Goal: Obtain resource: Download file/media

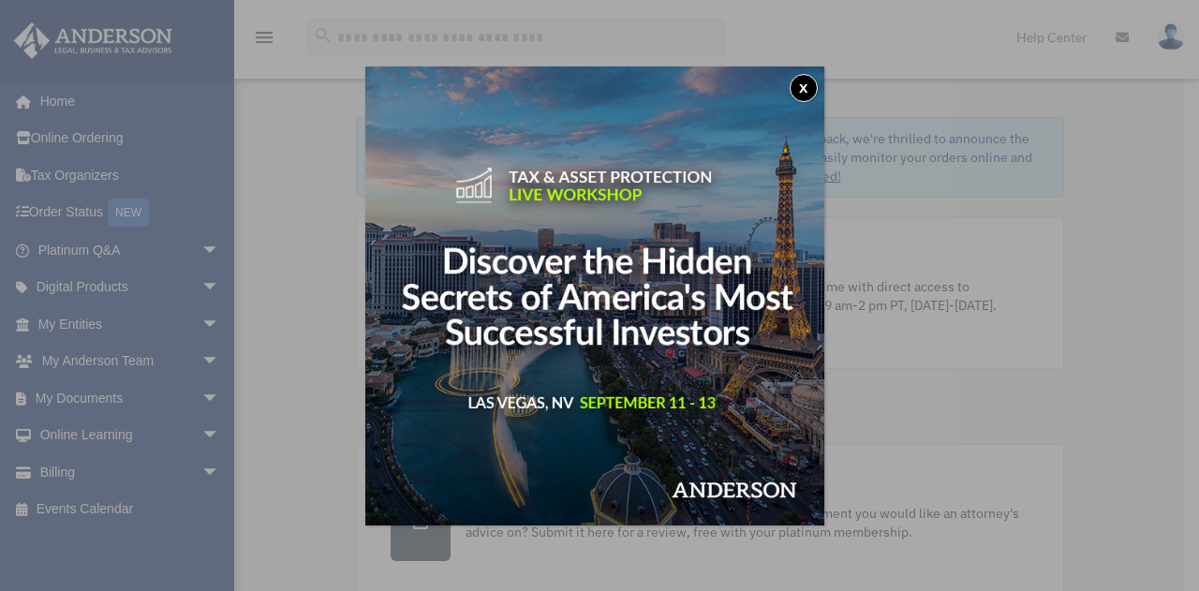
click at [89, 392] on div "x" at bounding box center [599, 295] width 1199 height 591
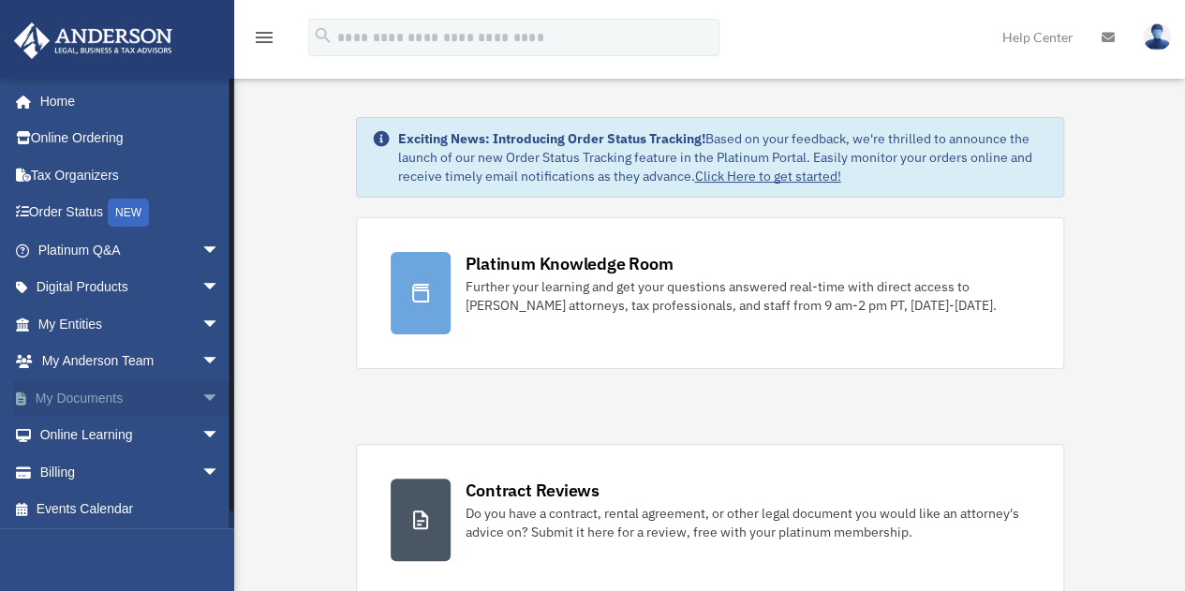
click at [84, 395] on link "My Documents arrow_drop_down" at bounding box center [130, 397] width 235 height 37
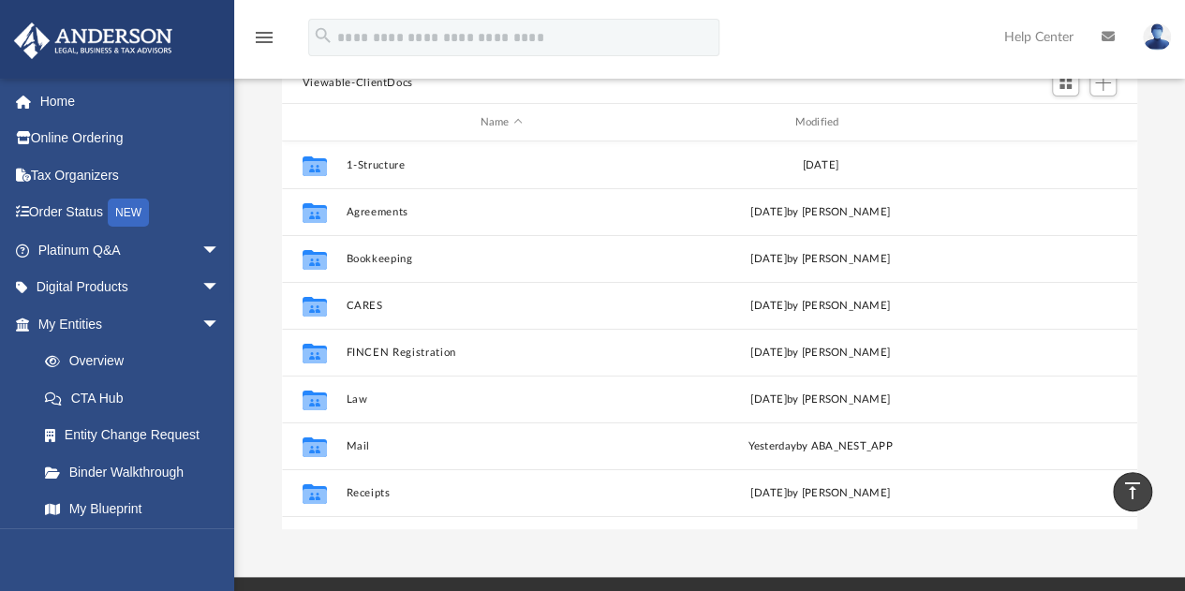
scroll to position [137, 0]
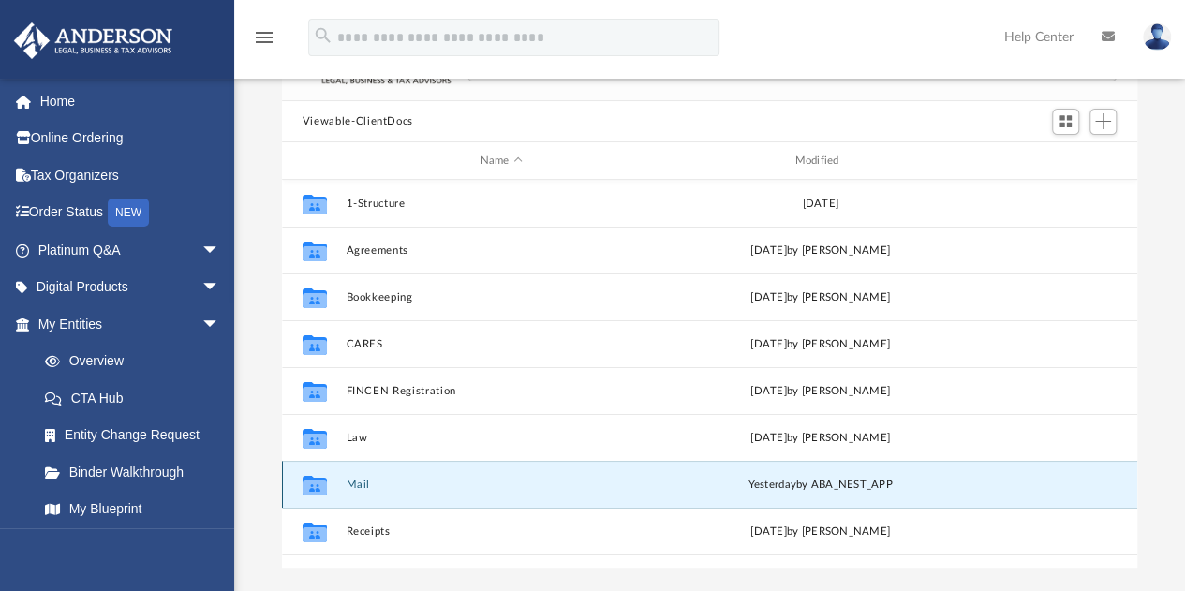
click at [360, 479] on button "Mail" at bounding box center [501, 485] width 311 height 12
click at [314, 486] on icon "grid" at bounding box center [315, 488] width 24 height 15
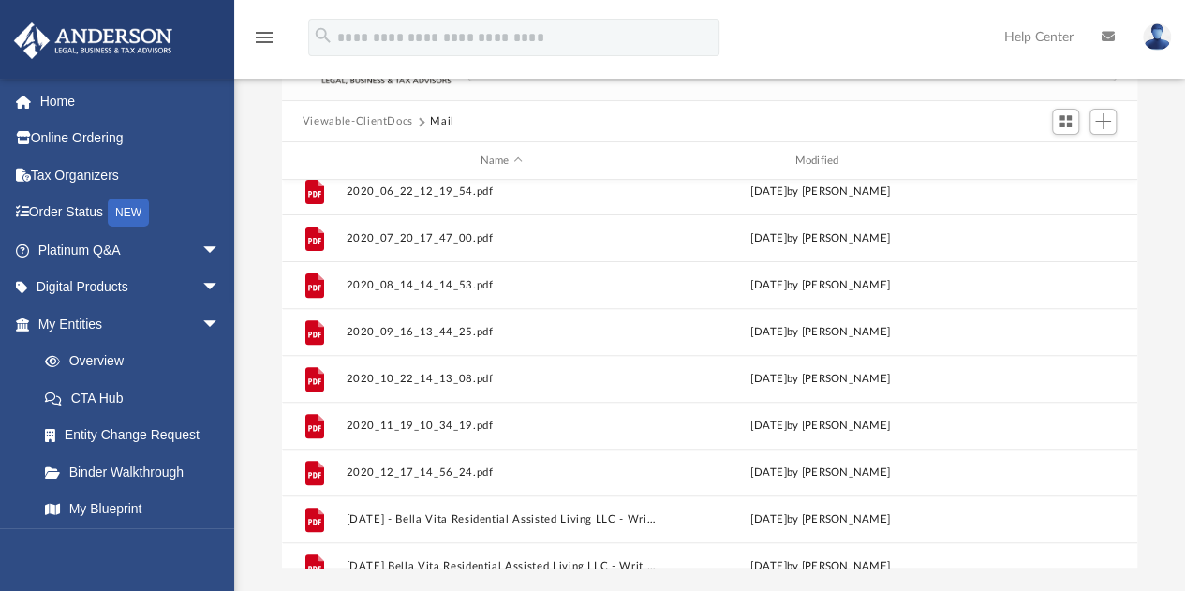
scroll to position [680, 0]
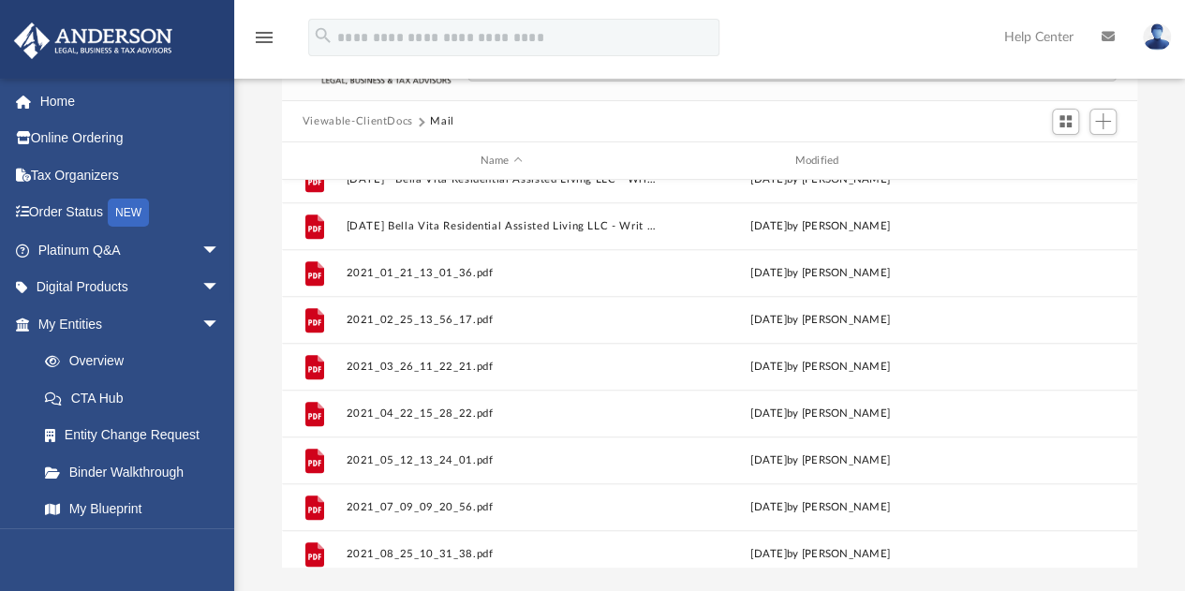
click at [1130, 482] on div "Scroll to top vertical_align_top" at bounding box center [1132, 491] width 39 height 39
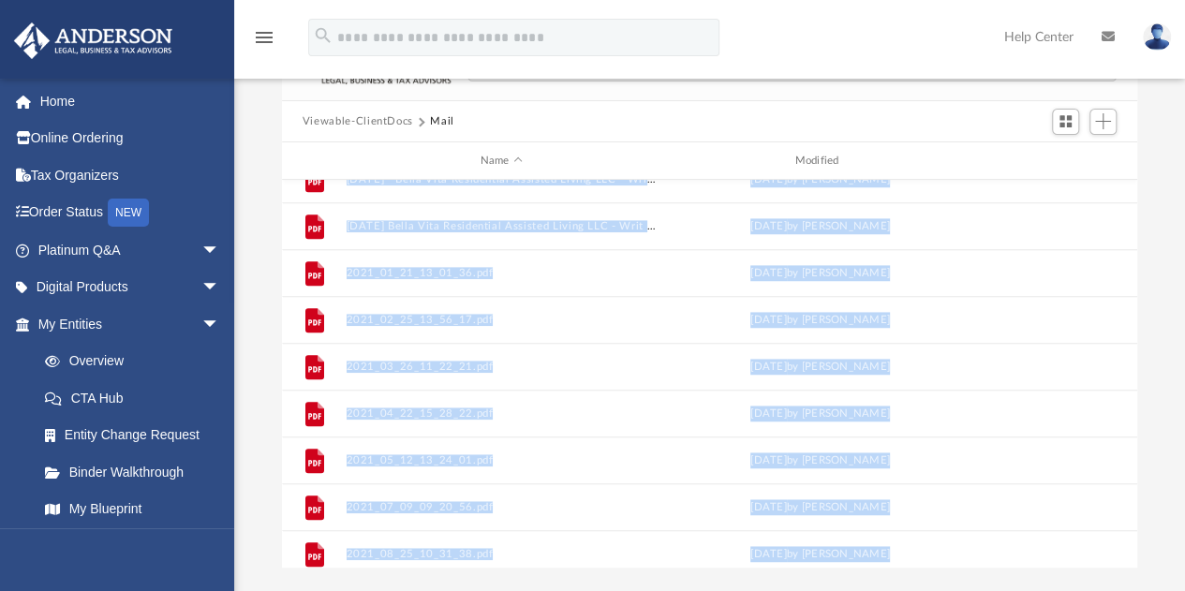
drag, startPoint x: 1130, startPoint y: 482, endPoint x: 1128, endPoint y: 427, distance: 54.4
click at [1128, 427] on body "X Get a chance to win 6 months of Platinum for free just by filling out this su…" at bounding box center [592, 407] width 1185 height 1088
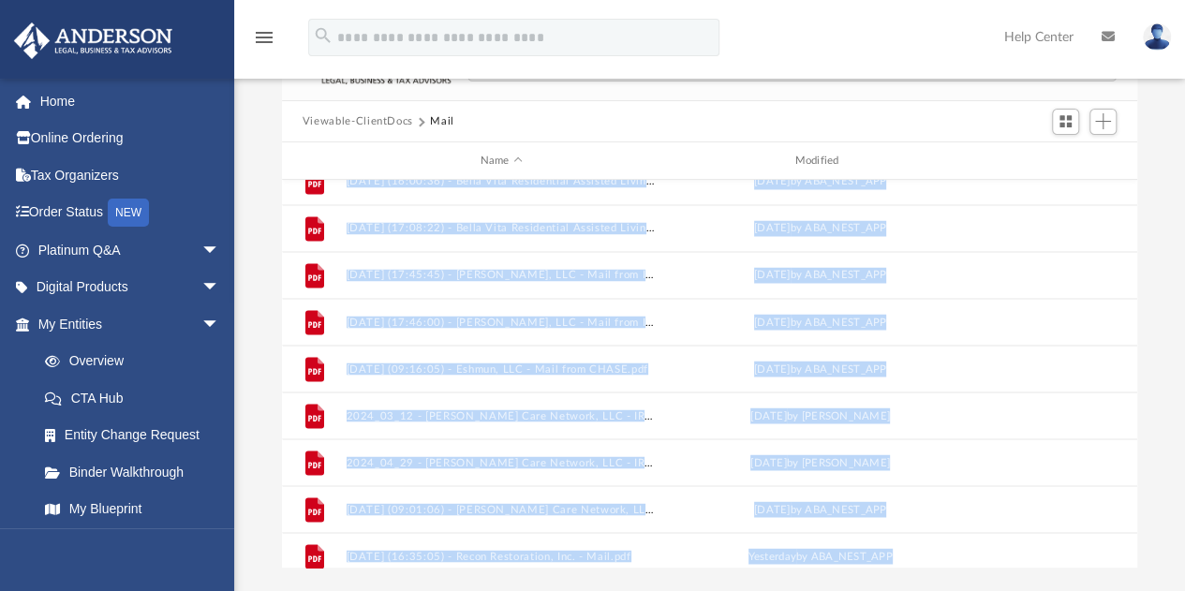
scroll to position [1812, 0]
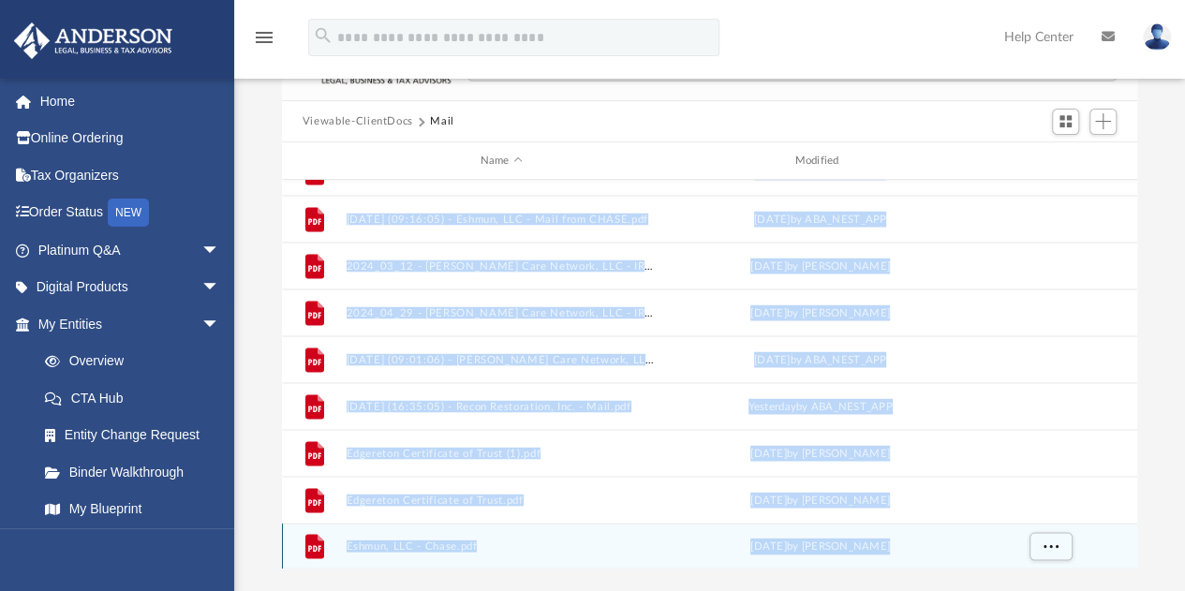
click at [952, 538] on div "Fri Oct 18 2019 by Liz Garcia" at bounding box center [820, 546] width 311 height 17
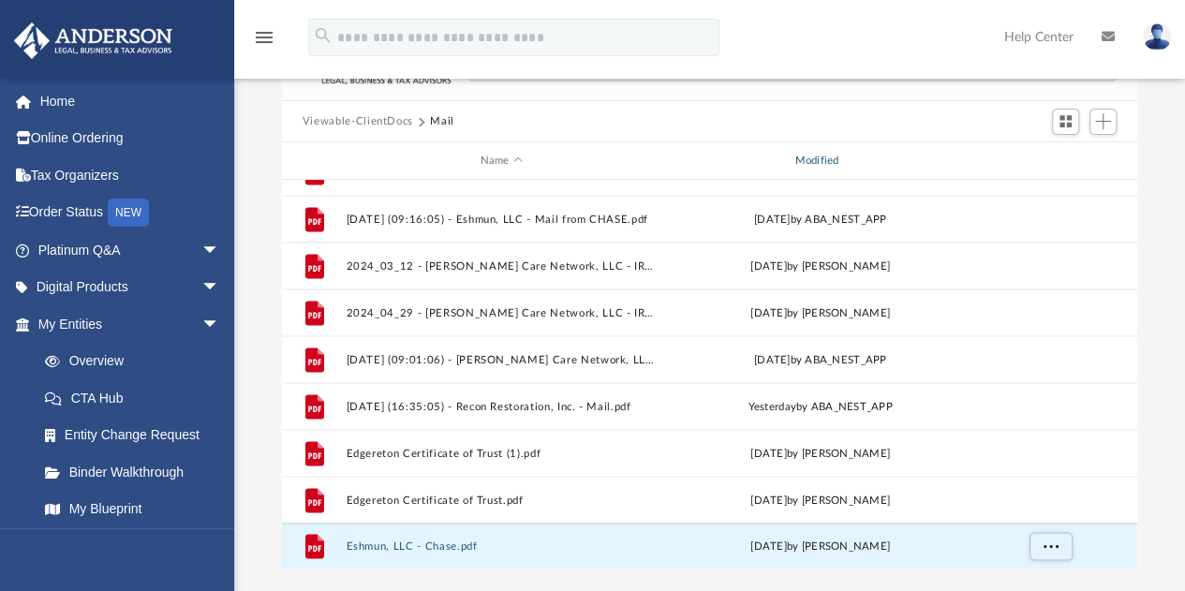
click at [806, 161] on div "Modified" at bounding box center [819, 161] width 311 height 17
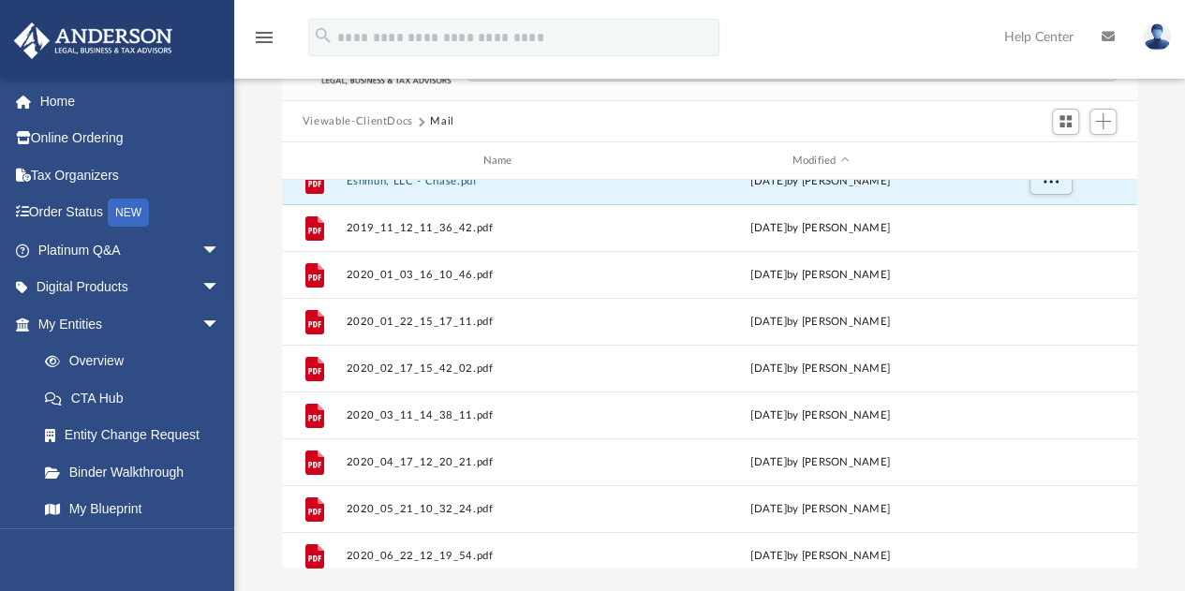
scroll to position [0, 0]
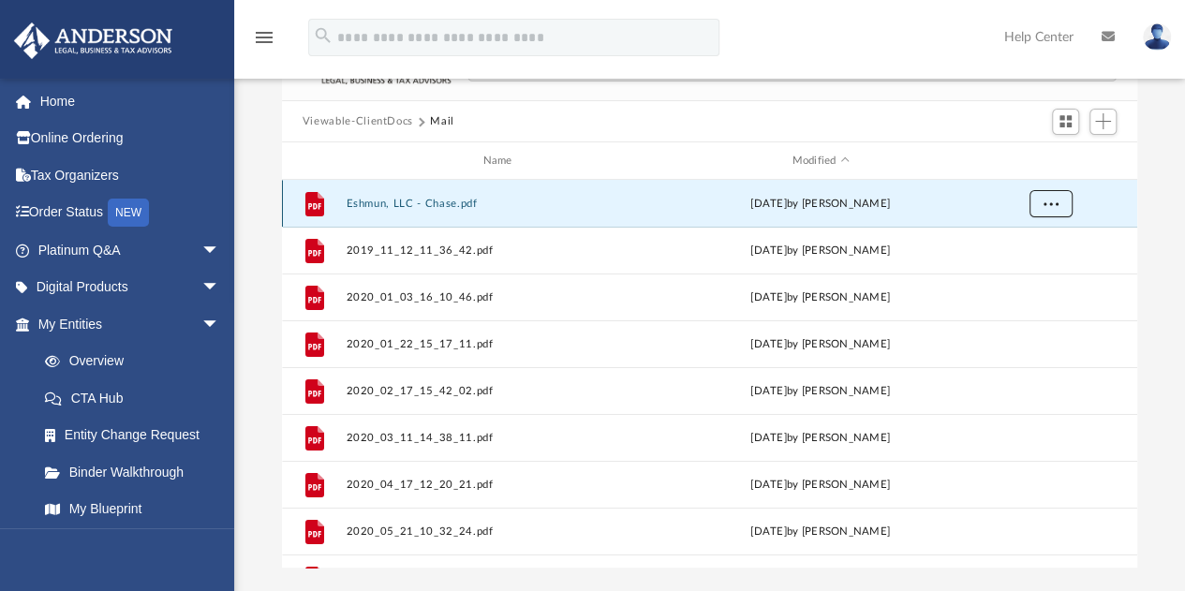
click at [1048, 201] on span "More options" at bounding box center [1050, 204] width 15 height 10
click at [848, 157] on div "Modified" at bounding box center [819, 161] width 311 height 17
click at [820, 156] on div "Modified" at bounding box center [819, 161] width 311 height 17
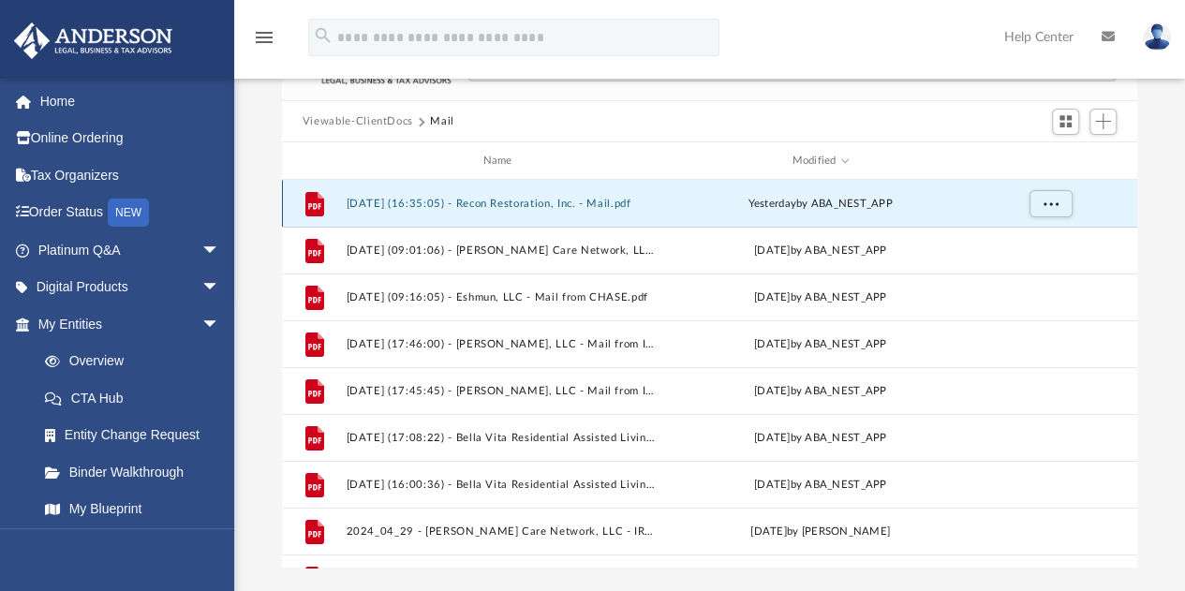
click at [395, 202] on button "2025.08.20 (16:35:05) - Recon Restoration, Inc. - Mail.pdf" at bounding box center [501, 204] width 311 height 12
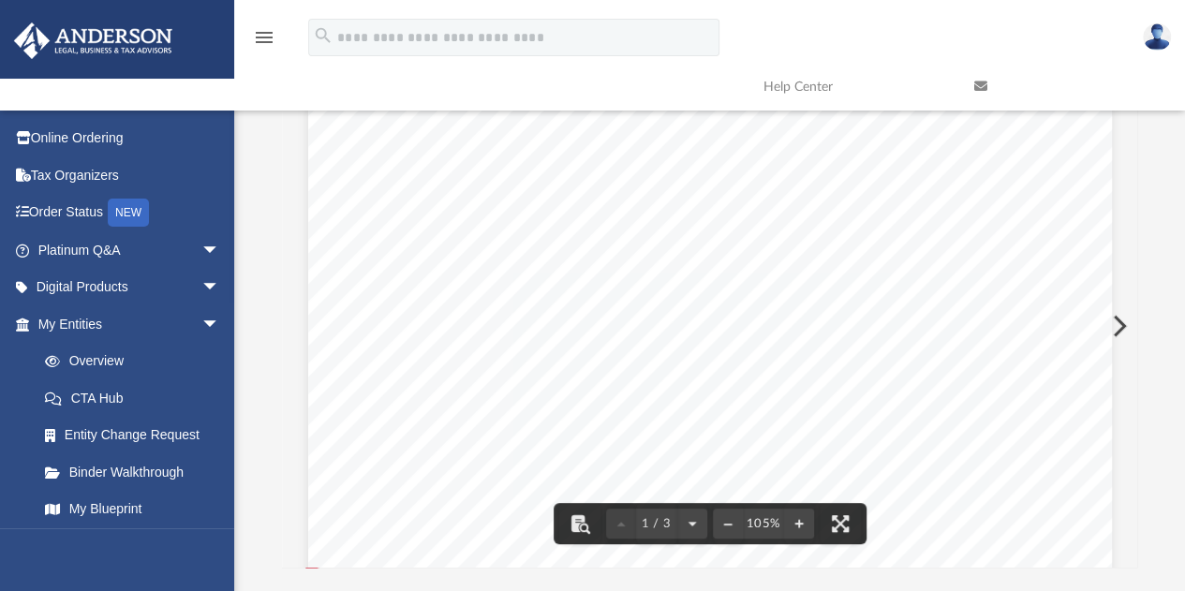
click at [1134, 483] on div "Scroll to top vertical_align_top" at bounding box center [1132, 491] width 39 height 39
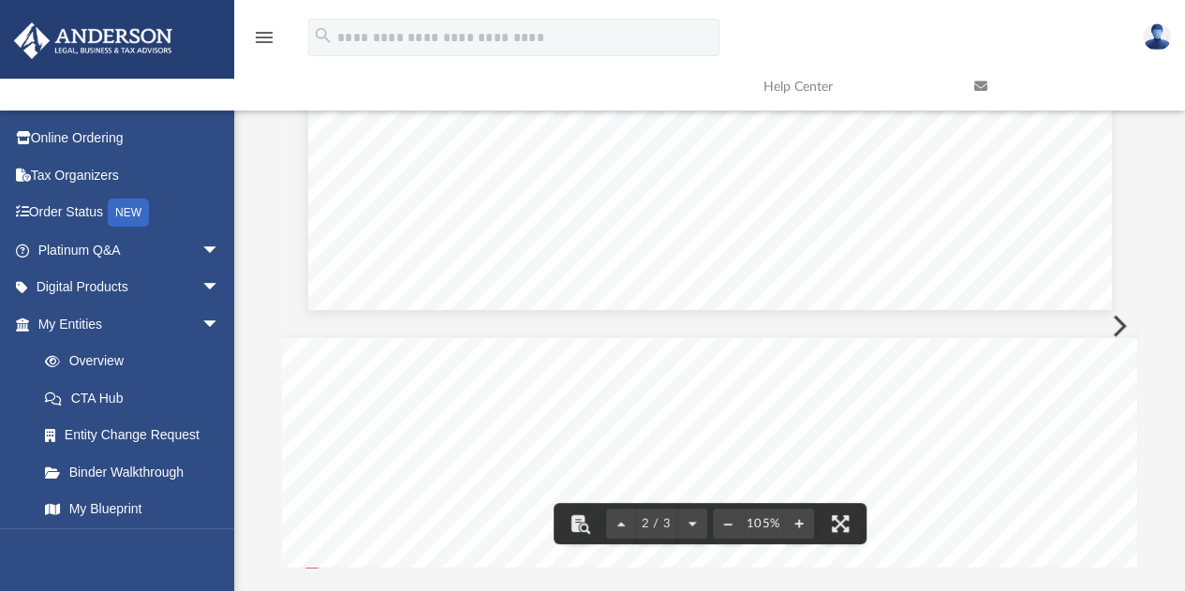
click at [1132, 473] on div "Scroll to top vertical_align_top" at bounding box center [1132, 491] width 39 height 39
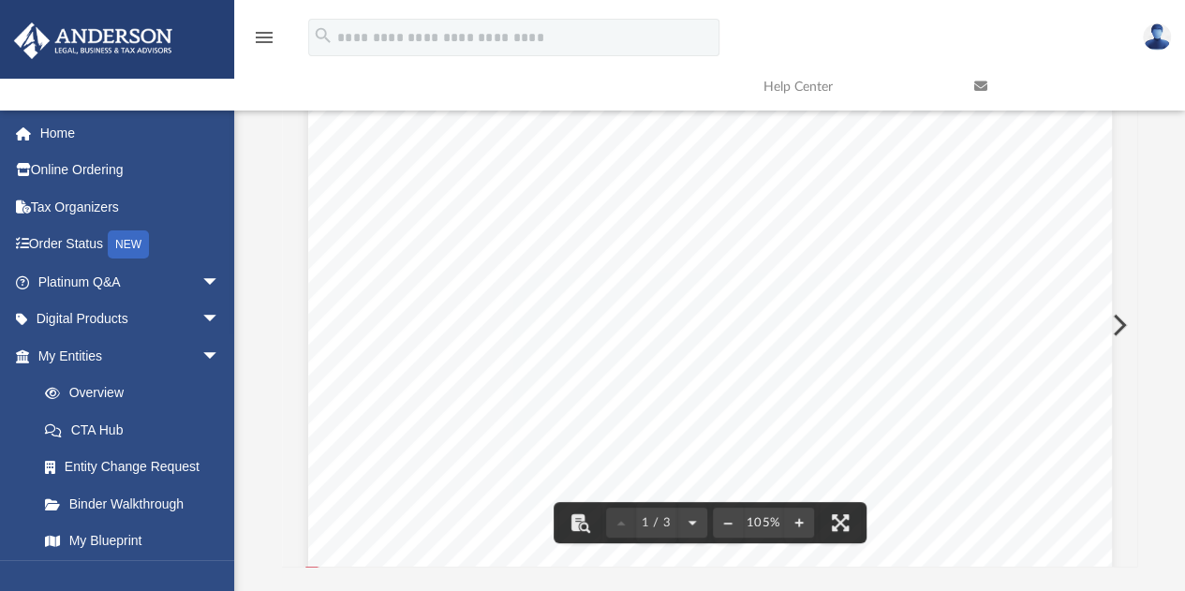
scroll to position [411, 841]
click at [984, 82] on icon at bounding box center [980, 86] width 13 height 13
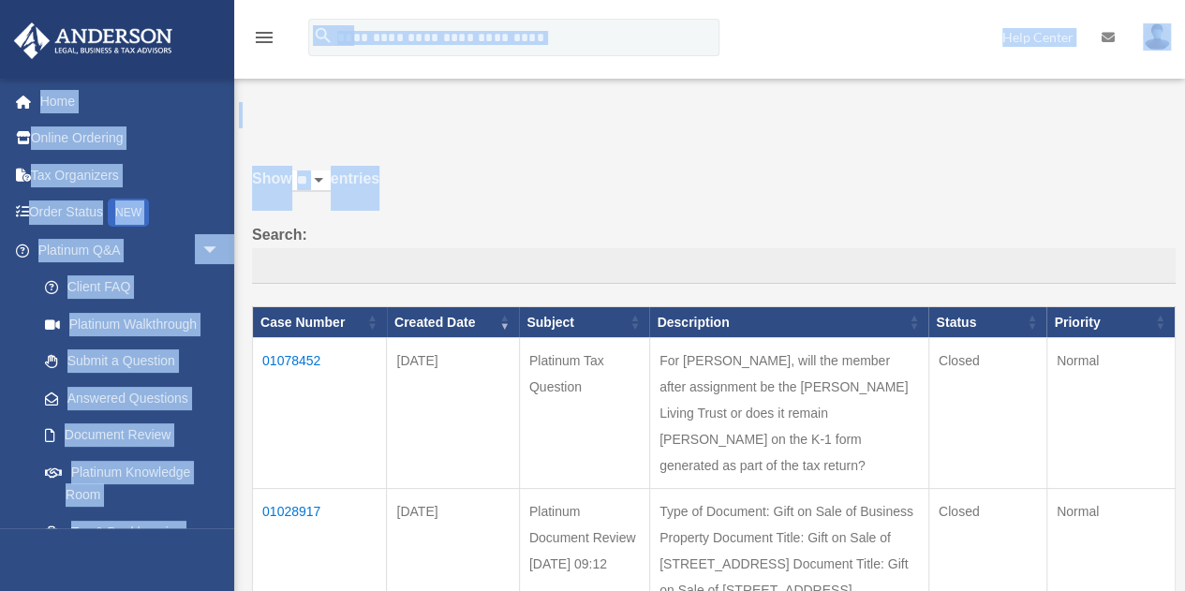
drag, startPoint x: 468, startPoint y: 297, endPoint x: 285, endPoint y: 31, distance: 323.3
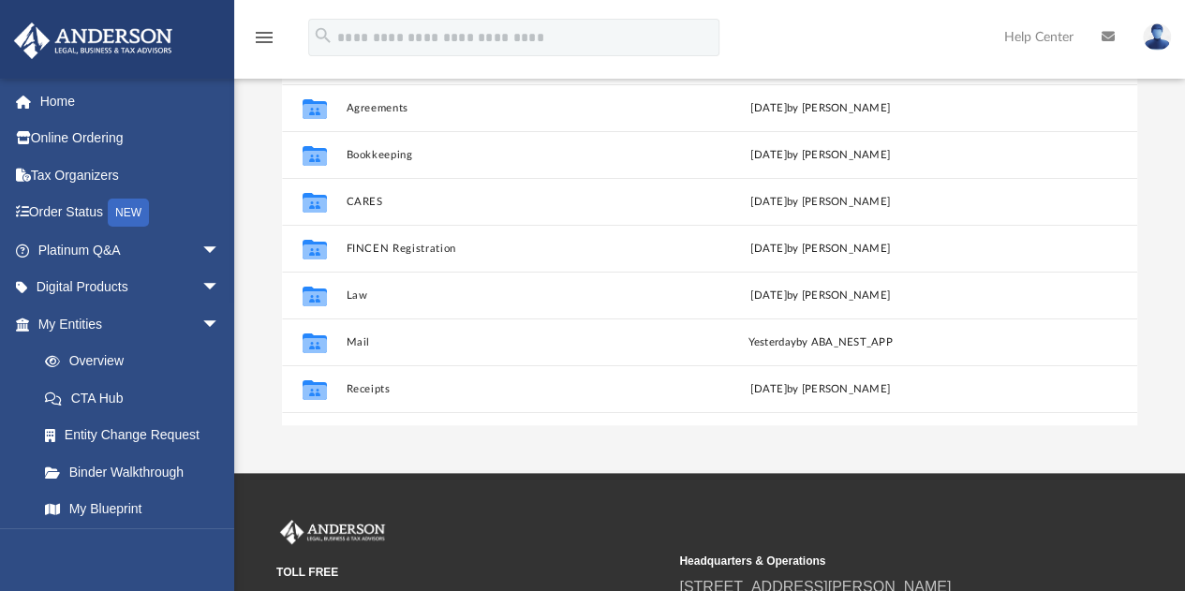
scroll to position [329, 0]
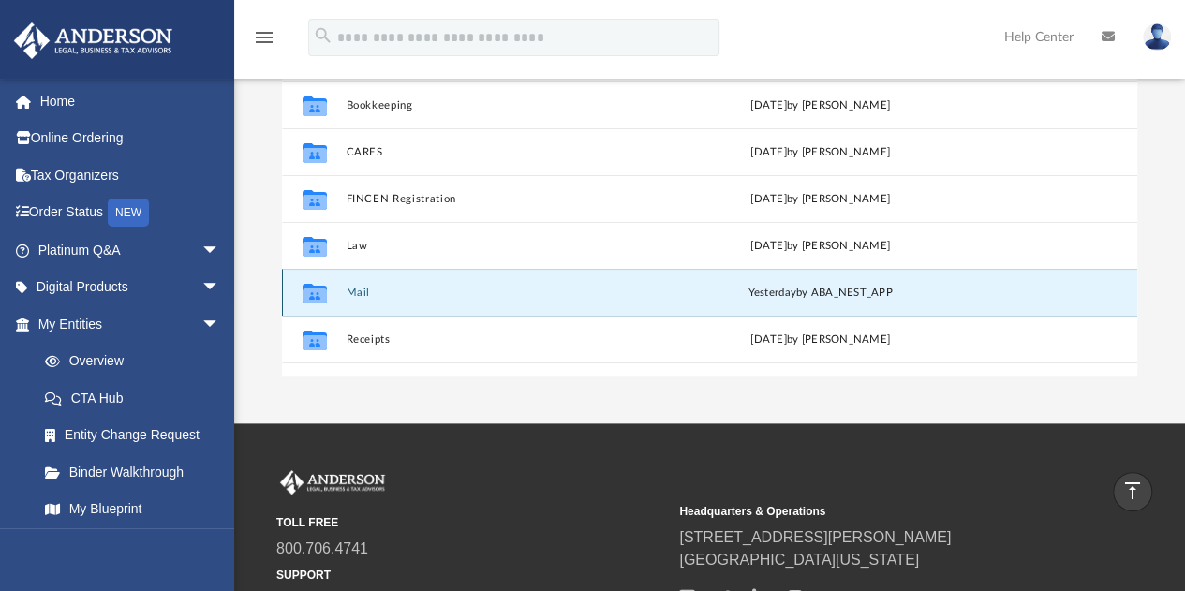
click at [362, 295] on button "Mail" at bounding box center [501, 293] width 311 height 12
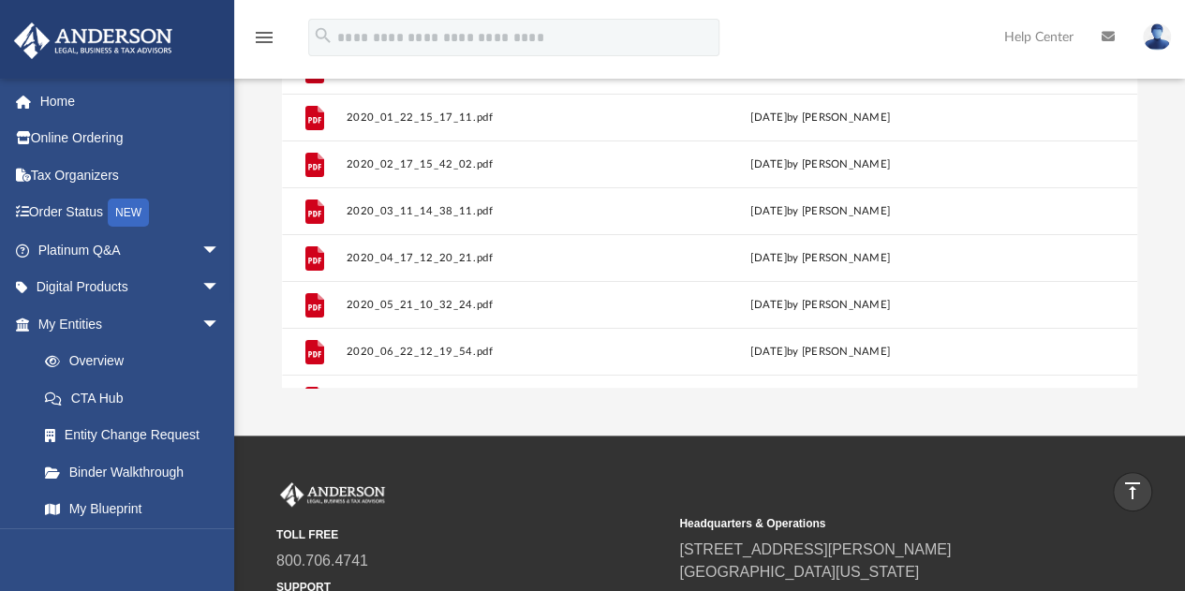
scroll to position [0, 0]
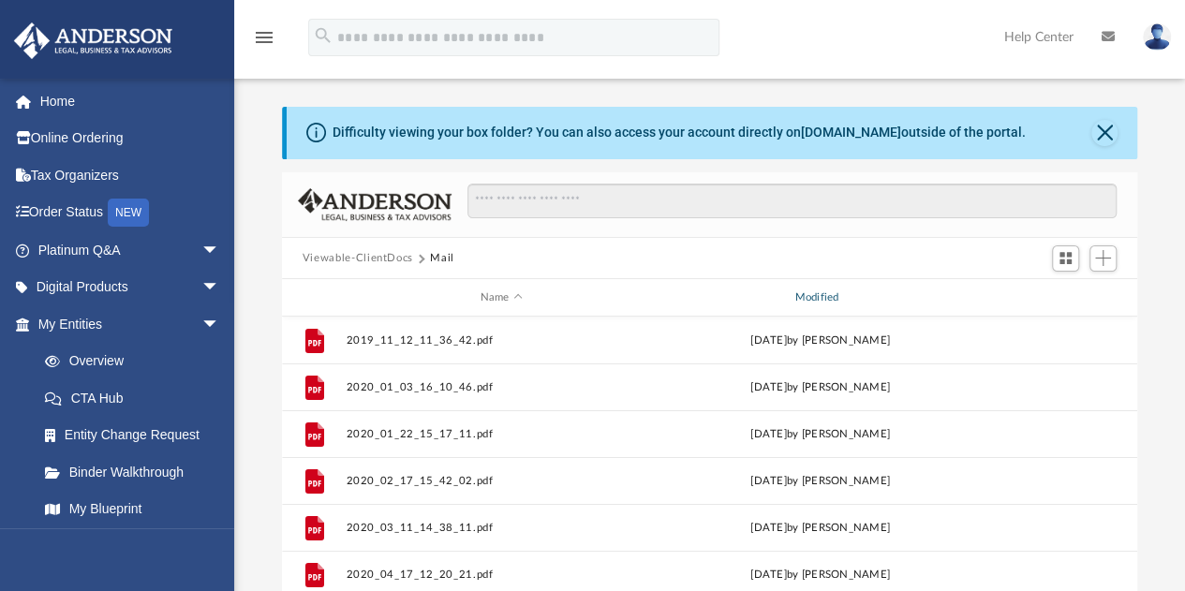
click at [829, 296] on div "Modified" at bounding box center [819, 298] width 311 height 17
click at [840, 297] on div "Modified" at bounding box center [819, 298] width 311 height 17
click at [817, 300] on div "Modified" at bounding box center [819, 298] width 311 height 17
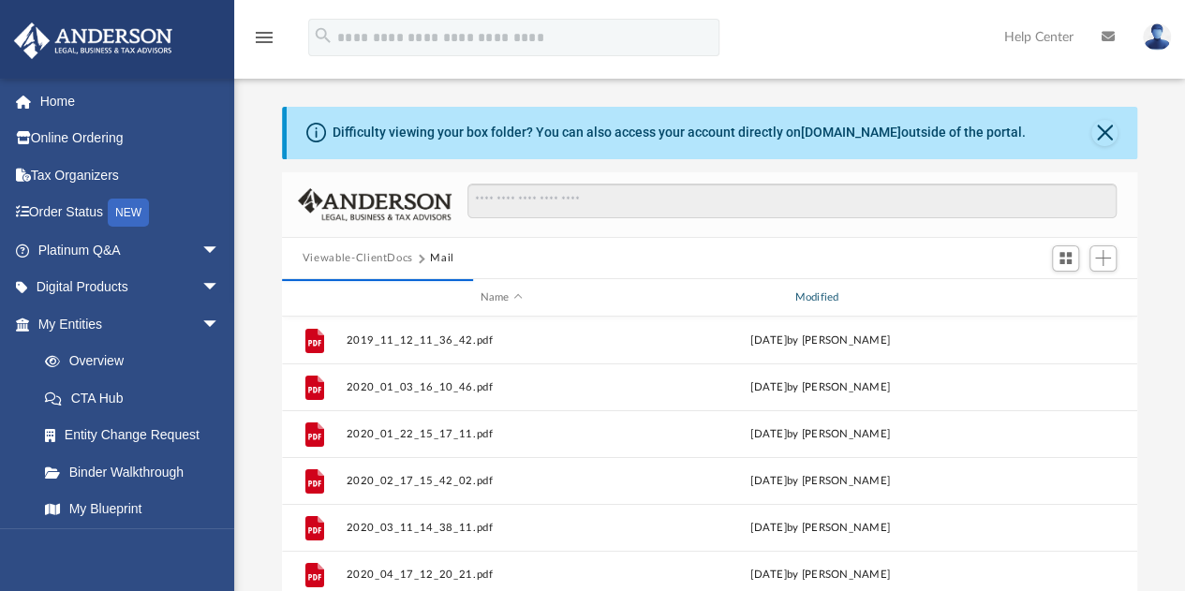
click at [797, 296] on div "Modified" at bounding box center [819, 298] width 311 height 17
click at [852, 295] on div "Modified" at bounding box center [819, 298] width 311 height 17
click at [793, 297] on div "Modified" at bounding box center [819, 298] width 311 height 17
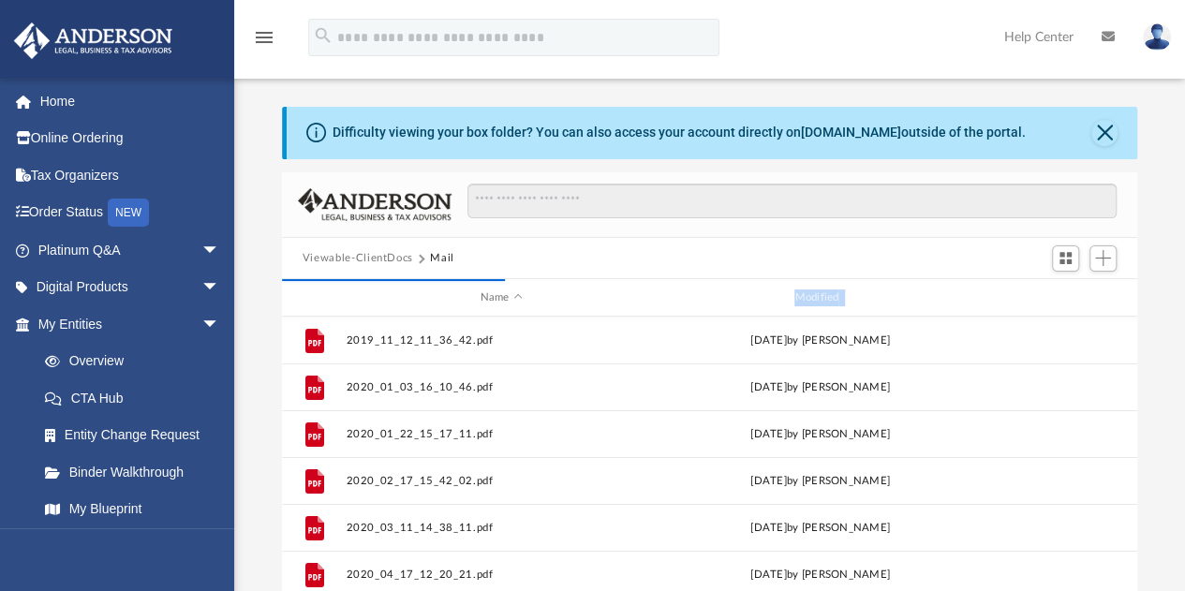
click at [793, 297] on div "Modified" at bounding box center [819, 298] width 311 height 17
click at [853, 299] on div "Modified" at bounding box center [819, 298] width 311 height 17
click at [834, 299] on div "Modified" at bounding box center [819, 298] width 311 height 17
click at [1128, 481] on div "Scroll to top vertical_align_top" at bounding box center [1132, 491] width 39 height 39
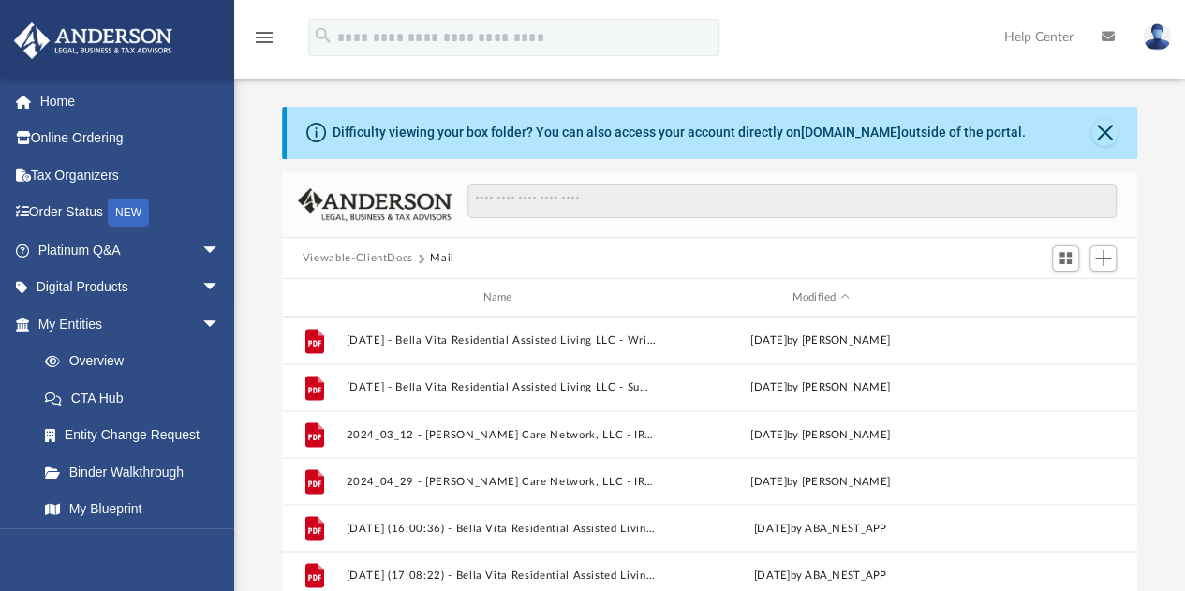
scroll to position [1694, 0]
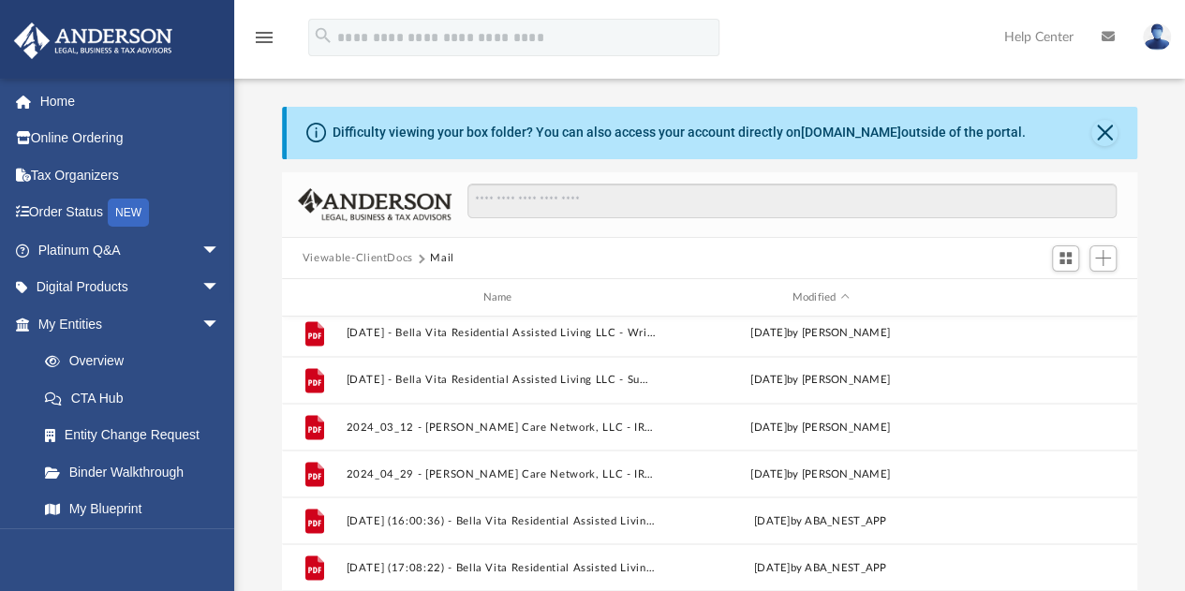
click at [1155, 215] on div "Difficulty viewing your box folder? You can also access your account directly o…" at bounding box center [709, 406] width 951 height 599
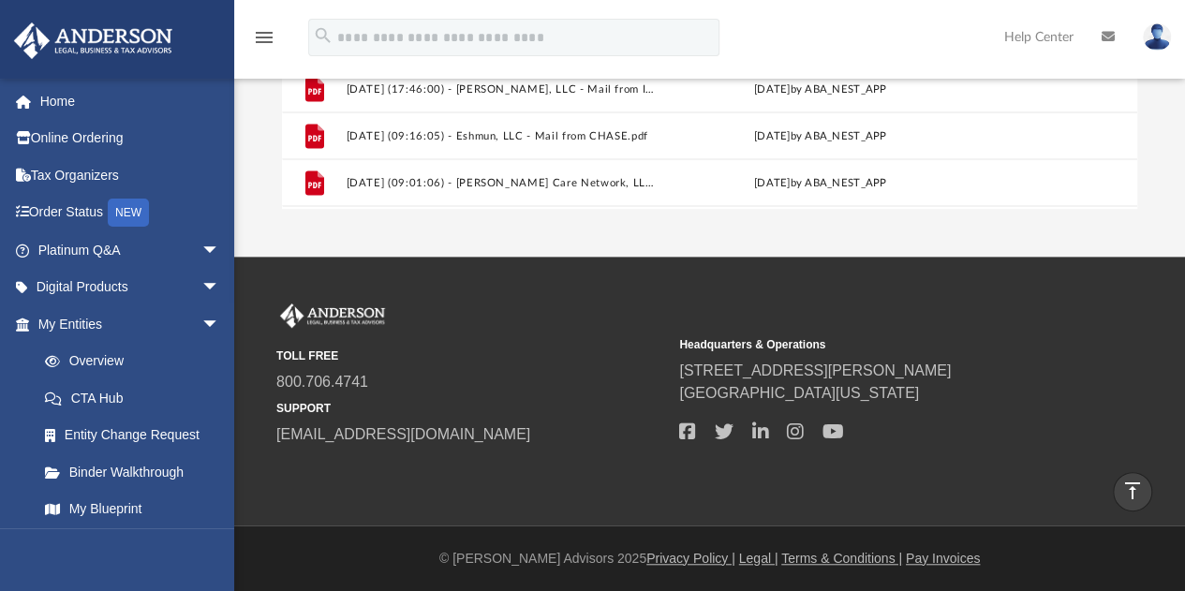
scroll to position [1812, 0]
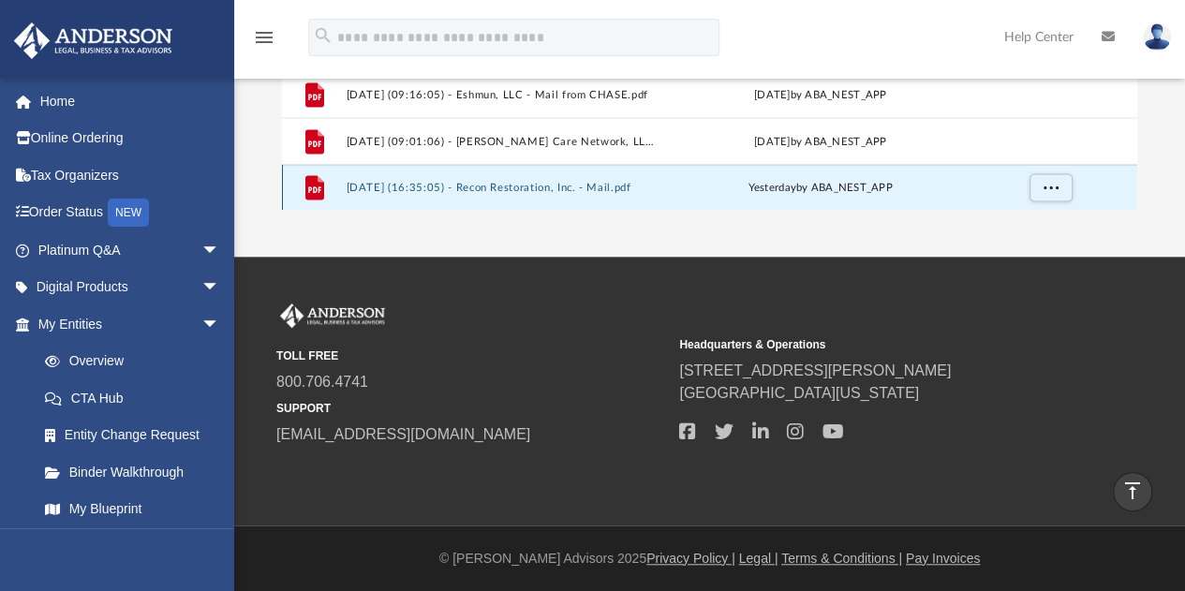
click at [557, 184] on button "2025.08.20 (16:35:05) - Recon Restoration, Inc. - Mail.pdf" at bounding box center [501, 188] width 311 height 12
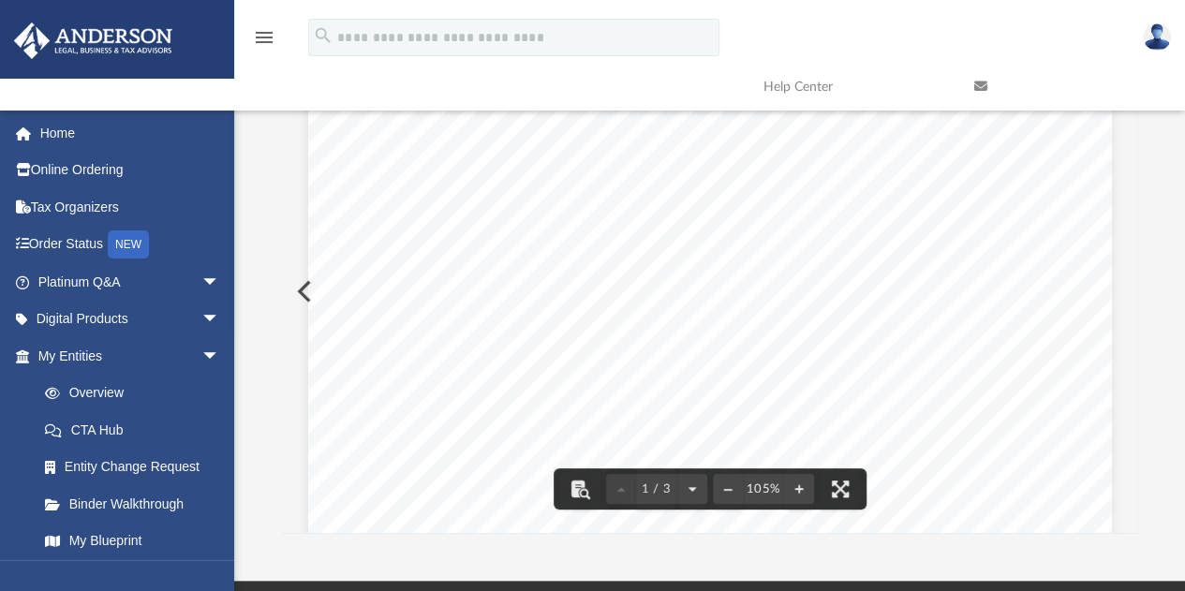
drag, startPoint x: 673, startPoint y: 189, endPoint x: 602, endPoint y: 122, distance: 98.1
click at [602, 122] on div "Page 1" at bounding box center [710, 580] width 804 height 1033
click at [921, 445] on div "Page 1" at bounding box center [710, 580] width 804 height 1033
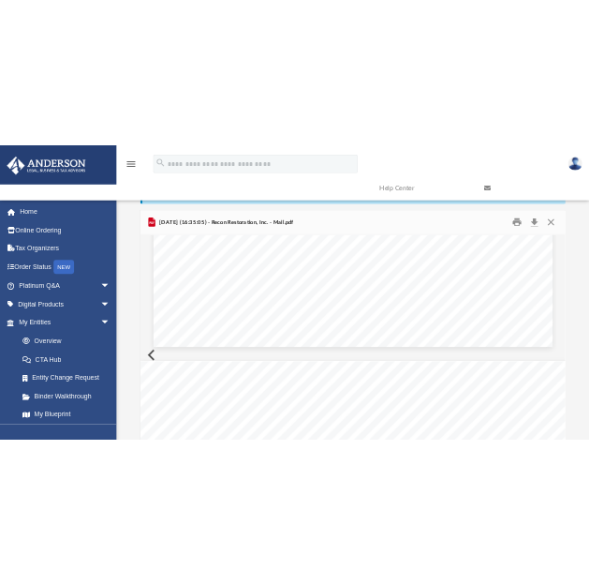
scroll to position [0, 0]
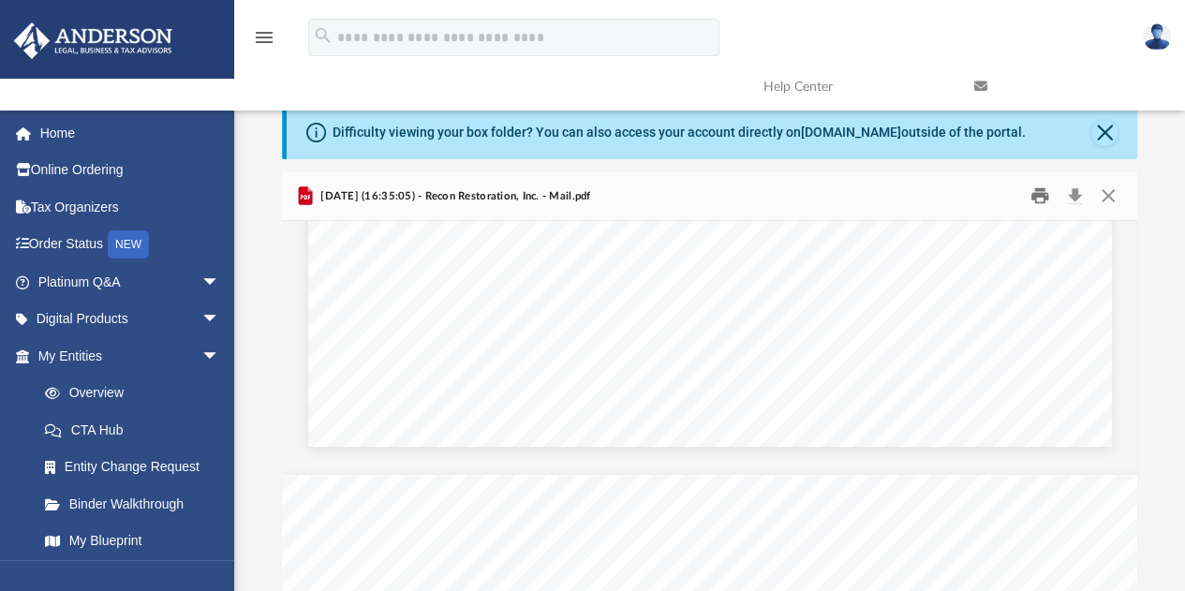
click at [1036, 192] on button "Print" at bounding box center [1039, 196] width 37 height 29
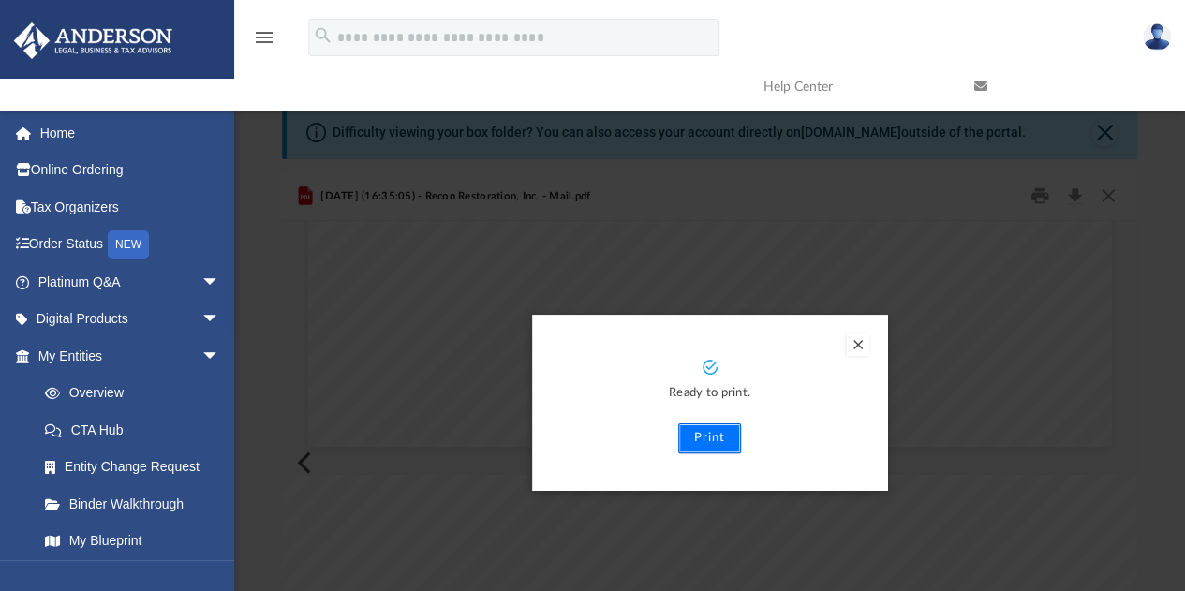
click at [701, 439] on button "Print" at bounding box center [709, 439] width 63 height 30
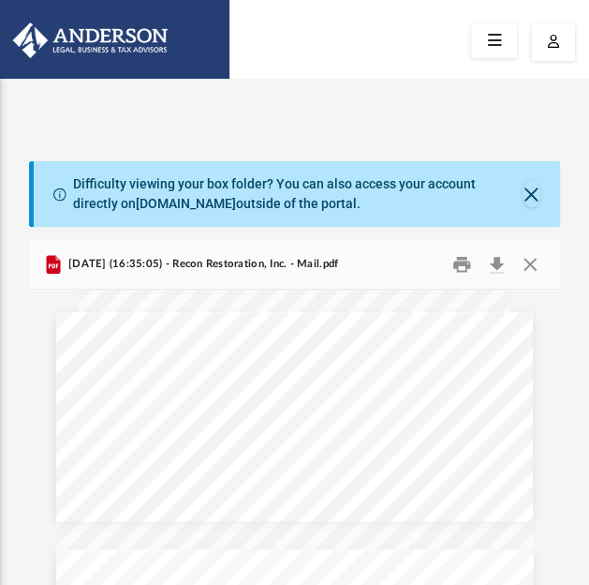
scroll to position [1775, 0]
